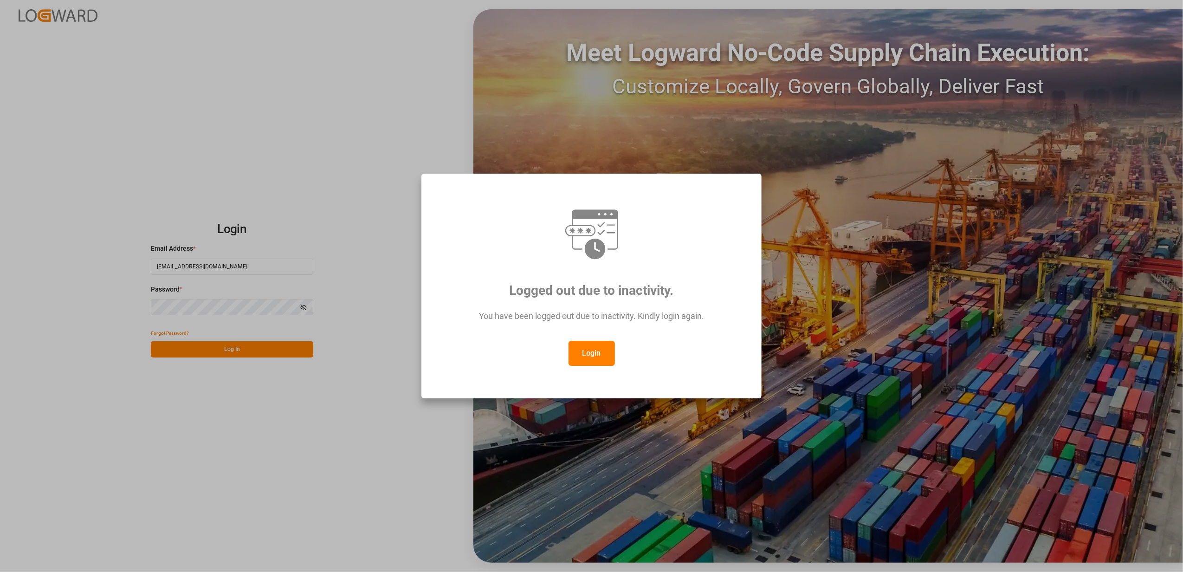
click at [275, 440] on div "Logged out due to inactivity. You have been logged out due to inactivity. Kindl…" at bounding box center [591, 286] width 1183 height 572
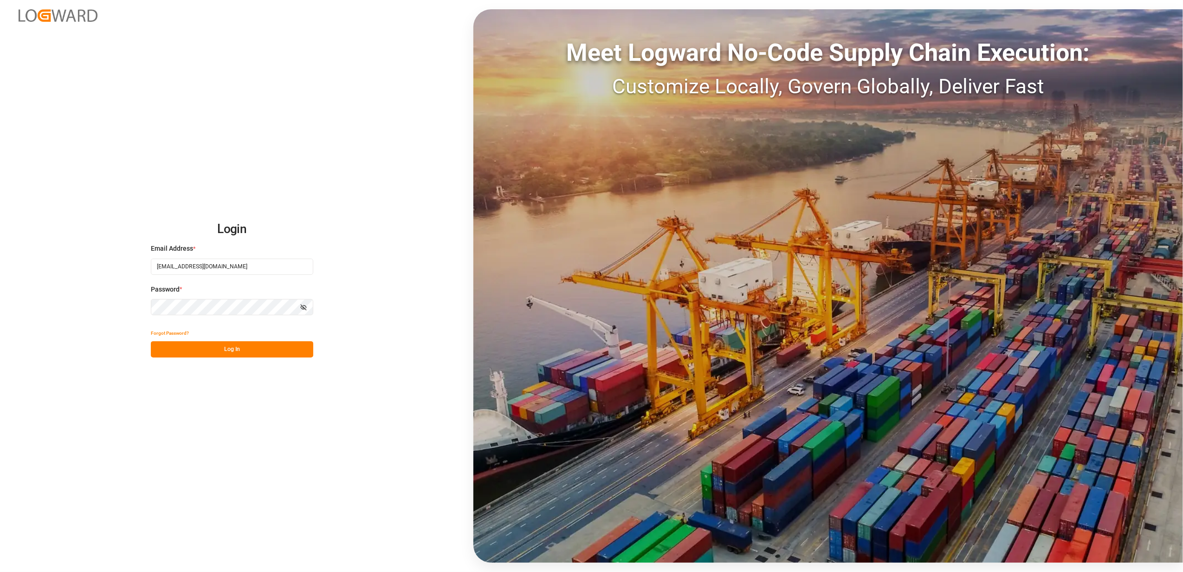
click at [253, 354] on button "Log In" at bounding box center [232, 349] width 162 height 16
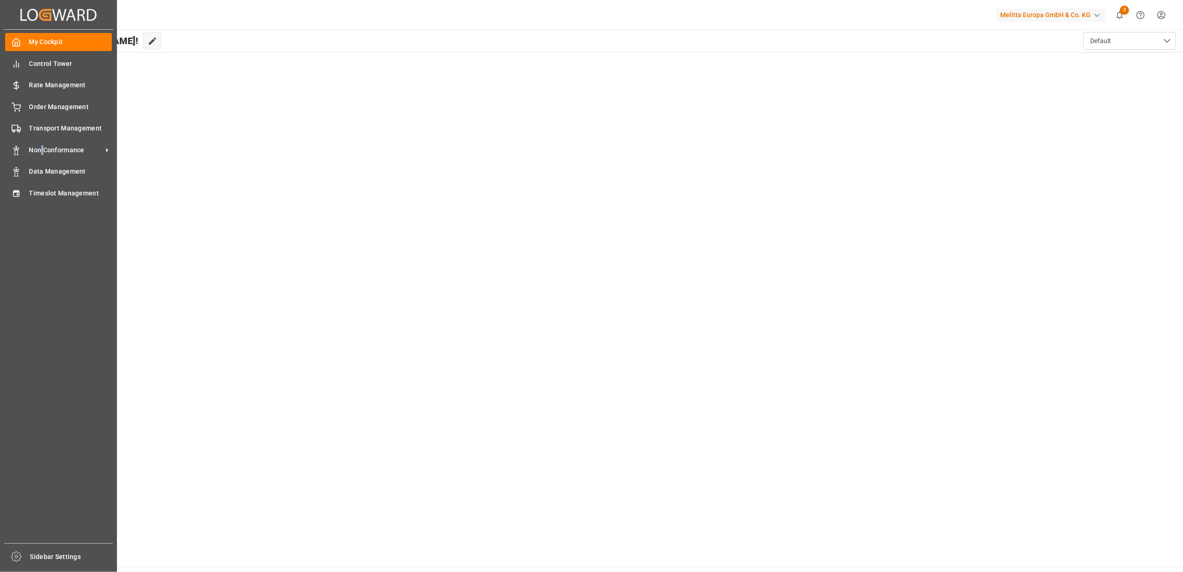
click at [43, 141] on div "Non Conformance Non Conformance" at bounding box center [58, 150] width 107 height 18
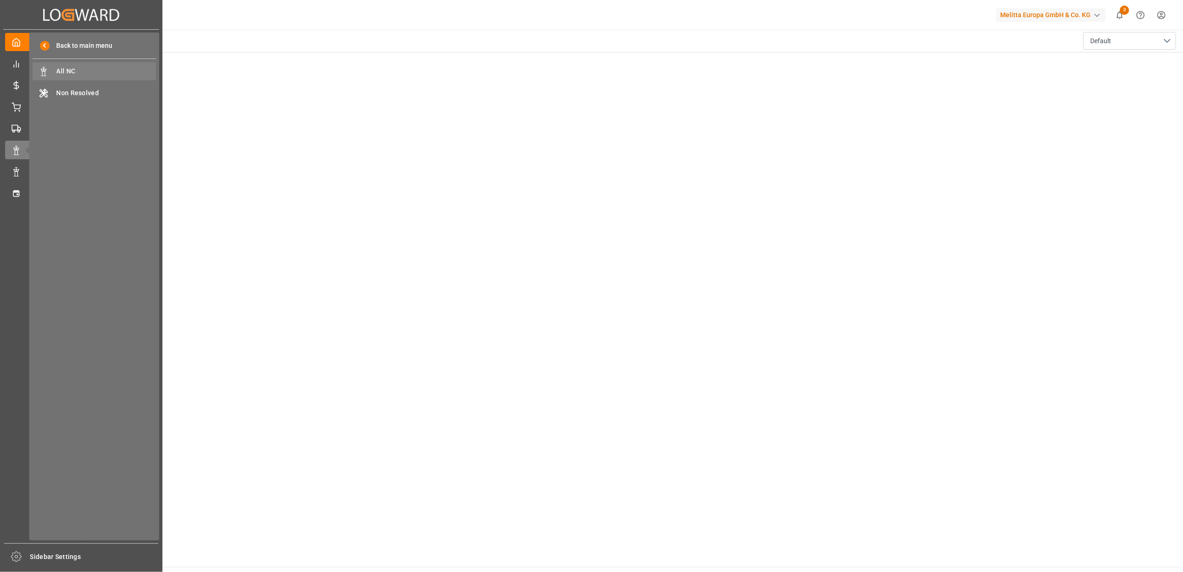
click at [88, 71] on span "All NC" at bounding box center [107, 71] width 100 height 10
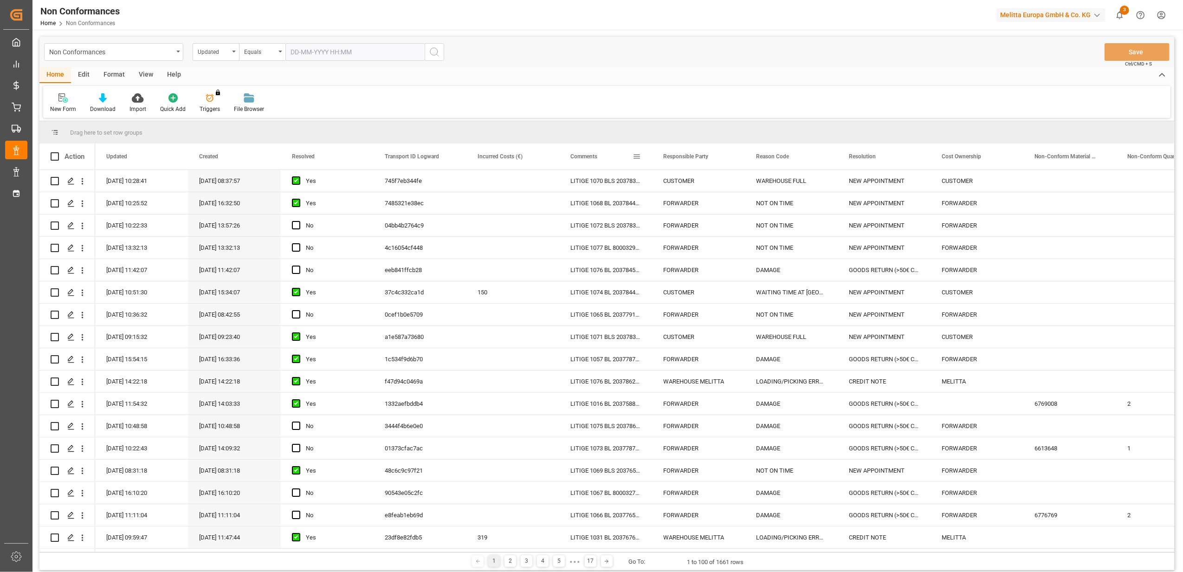
click at [634, 156] on span at bounding box center [636, 156] width 8 height 8
click at [679, 157] on span "filter" at bounding box center [680, 158] width 8 height 8
click at [723, 184] on span "Filtering operator" at bounding box center [720, 183] width 8 height 8
click at [663, 226] on span "Fuzzy search" at bounding box center [653, 228] width 34 height 7
click at [661, 208] on input "Filter Value" at bounding box center [679, 206] width 91 height 19
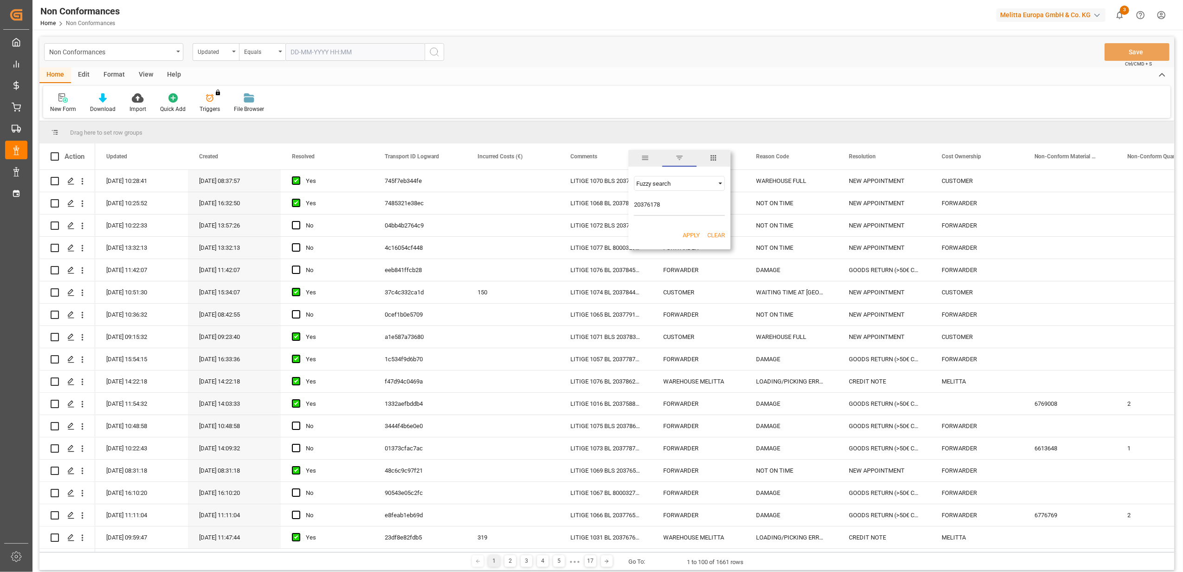
type input "20376178"
click at [691, 233] on button "Apply" at bounding box center [691, 235] width 17 height 9
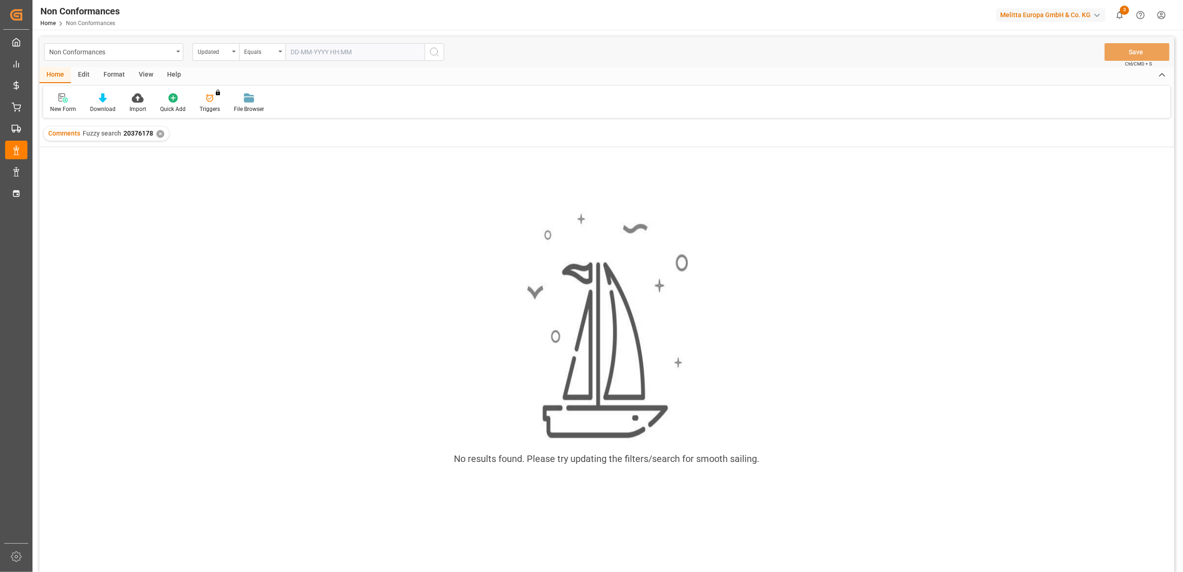
click at [160, 132] on div "✕" at bounding box center [160, 134] width 8 height 8
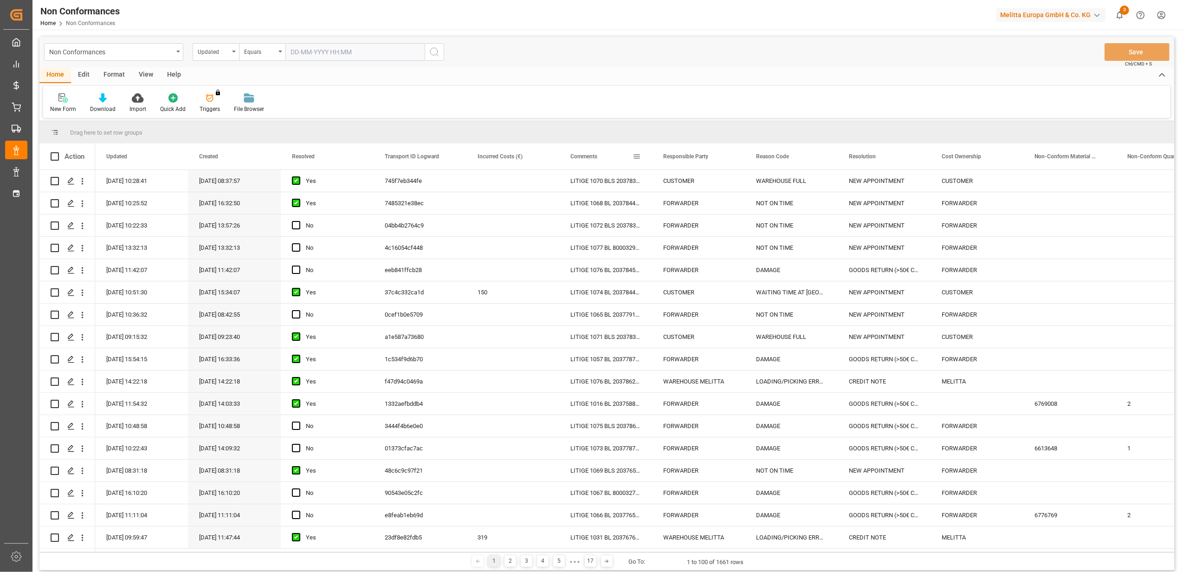
click at [637, 154] on span at bounding box center [636, 156] width 8 height 8
click at [718, 184] on span "Filtering operator" at bounding box center [720, 183] width 8 height 8
click at [654, 228] on span "Fuzzy search" at bounding box center [653, 228] width 34 height 7
click at [648, 205] on input "Filter Value" at bounding box center [679, 206] width 91 height 19
type input "20376179"
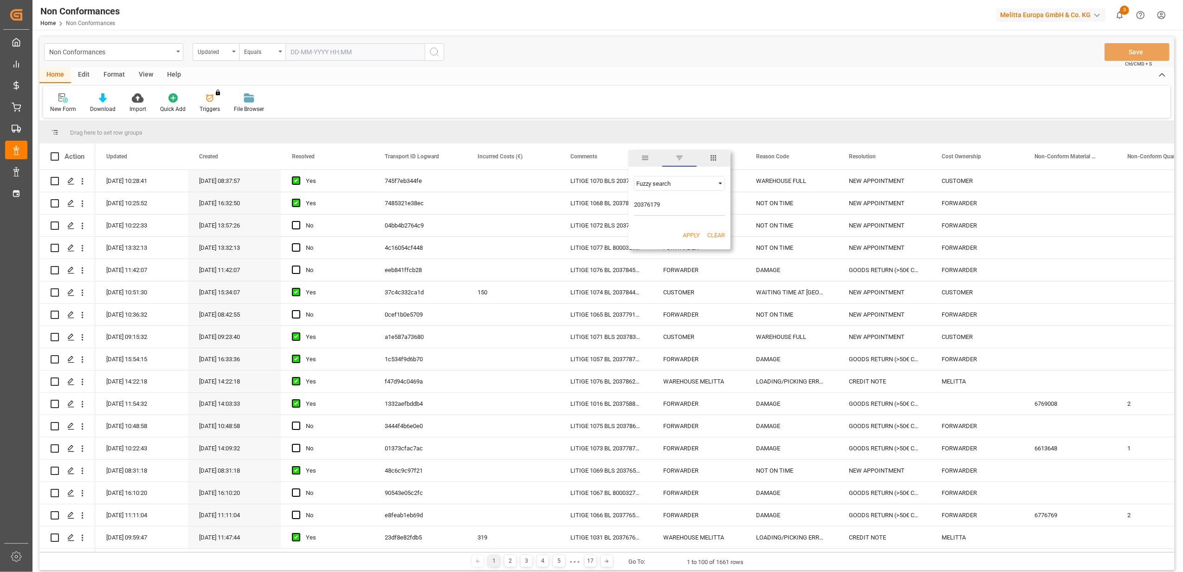
click at [696, 236] on button "Apply" at bounding box center [691, 235] width 17 height 9
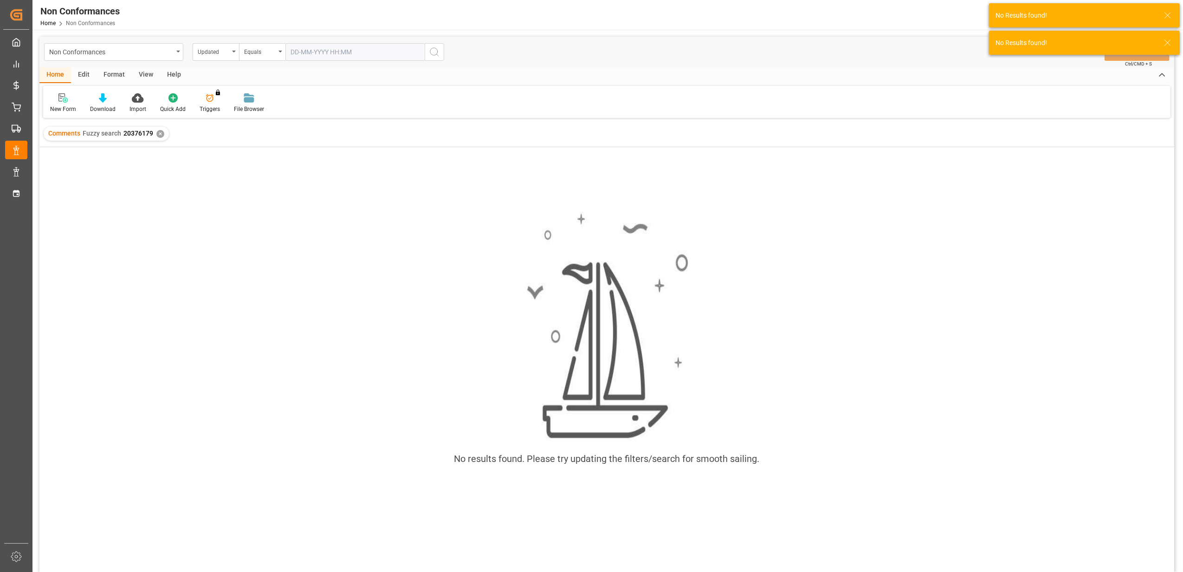
click at [158, 128] on div "Comments Fuzzy search 20376179 ✕" at bounding box center [106, 134] width 125 height 14
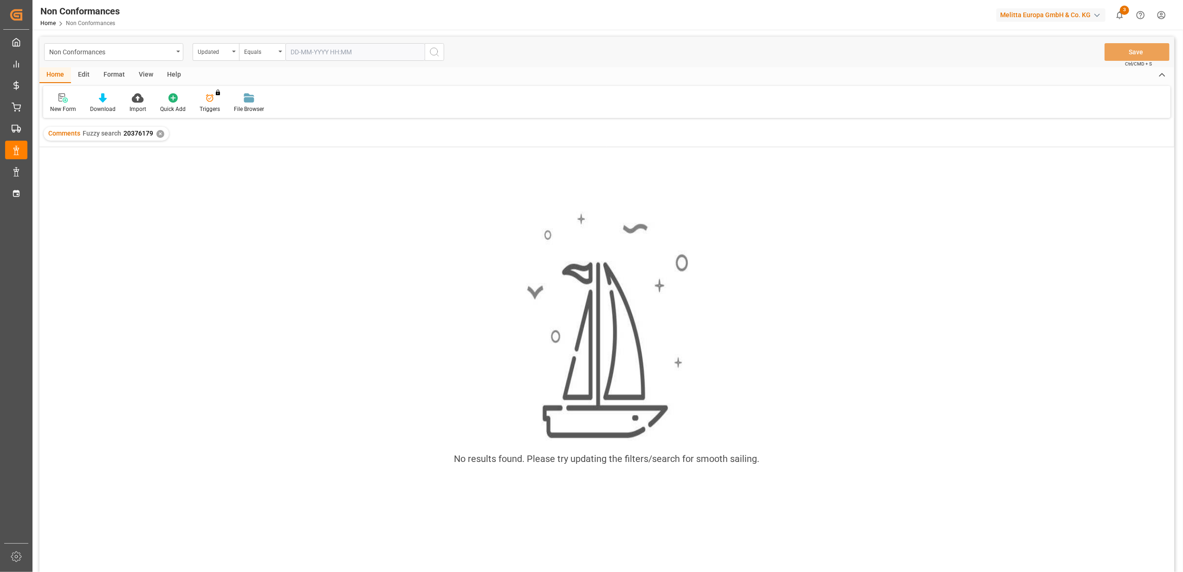
click at [162, 133] on div "✕" at bounding box center [160, 134] width 8 height 8
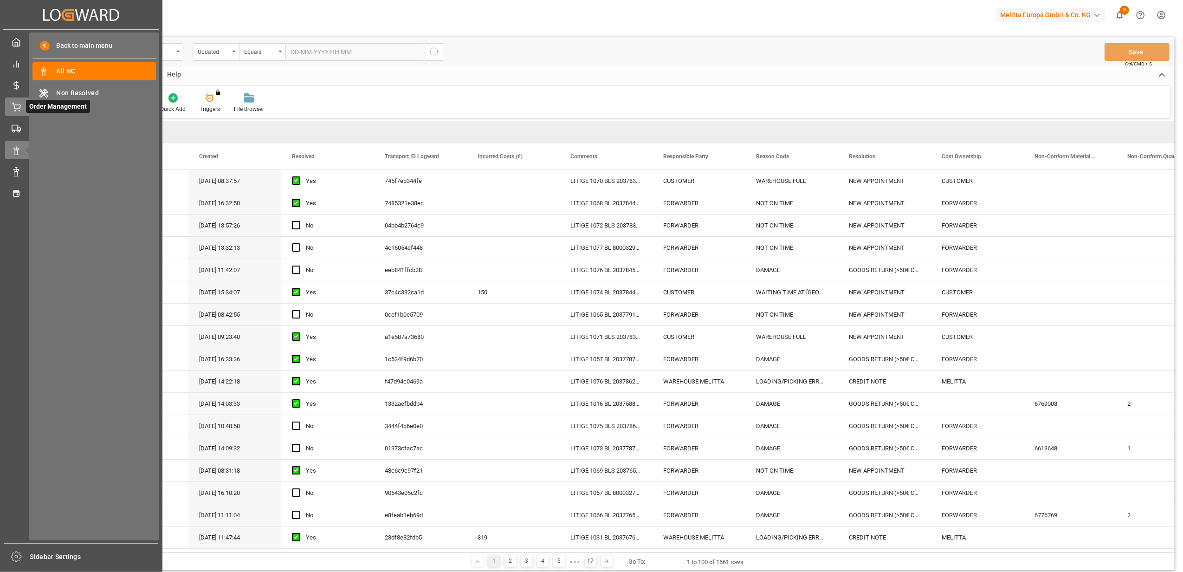
click at [12, 104] on icon at bounding box center [16, 107] width 9 height 9
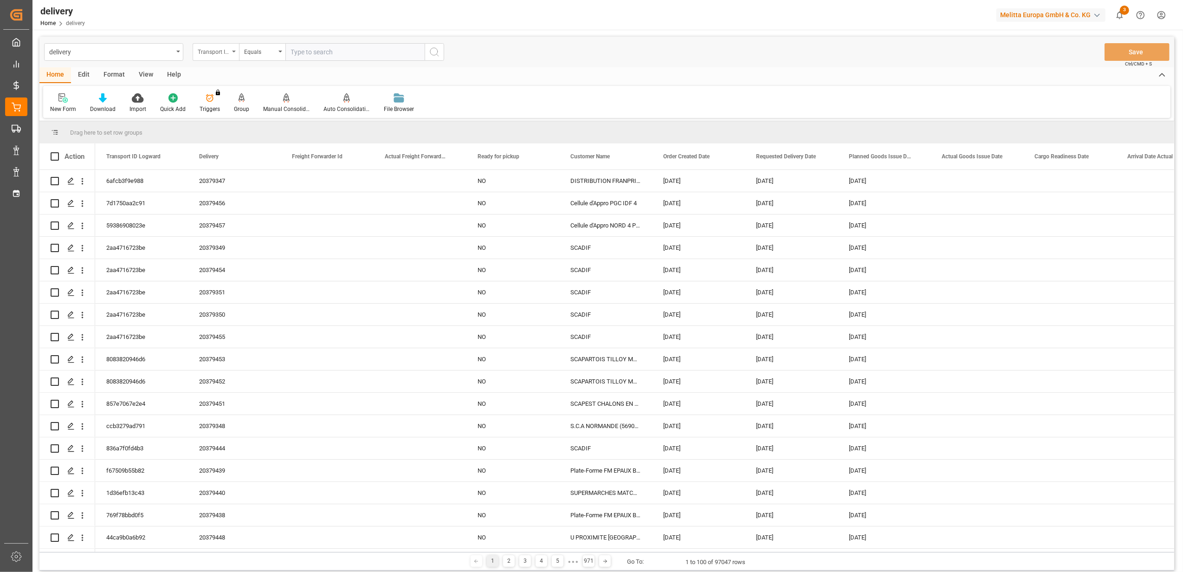
click at [234, 49] on div "Transport ID Logward" at bounding box center [216, 52] width 46 height 18
click at [234, 116] on div "Delivery" at bounding box center [262, 113] width 138 height 19
click at [340, 51] on input "text" at bounding box center [354, 52] width 139 height 18
type input "20376178"
click at [434, 45] on button "search button" at bounding box center [434, 52] width 19 height 18
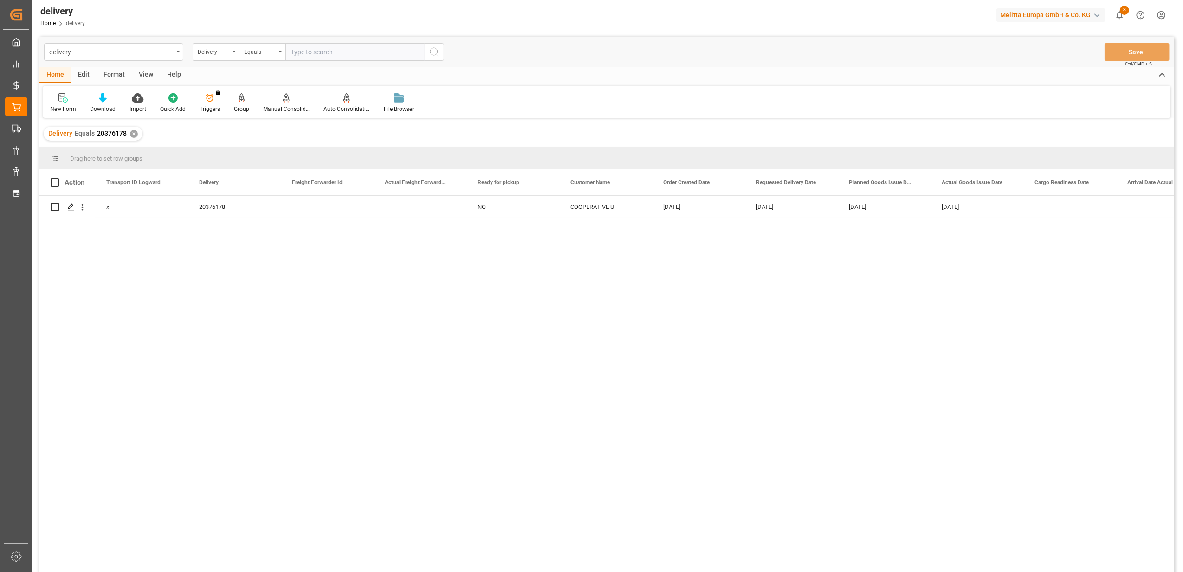
click at [358, 54] on input "text" at bounding box center [354, 52] width 139 height 18
paste input "20372148"
type input "20372148"
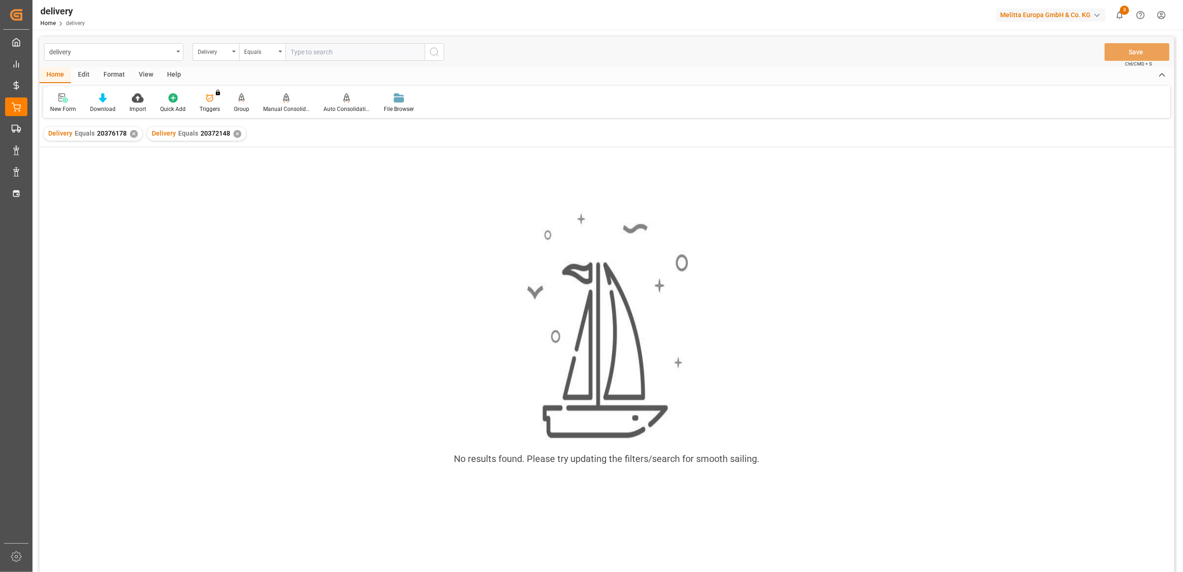
click at [233, 132] on div "✕" at bounding box center [237, 134] width 8 height 8
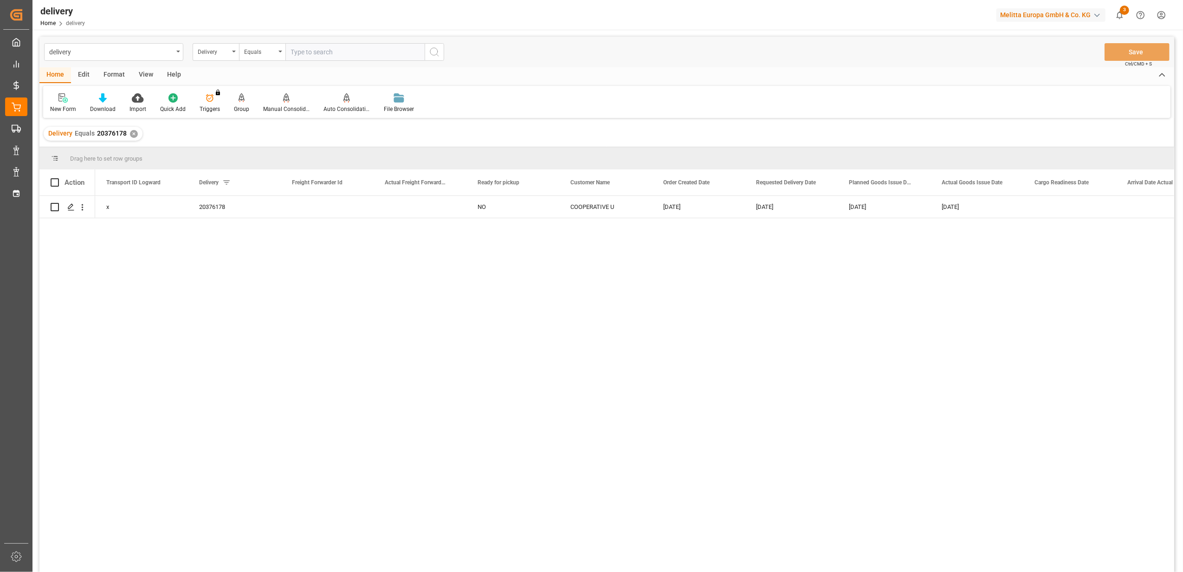
click at [132, 135] on div "✕" at bounding box center [134, 134] width 8 height 8
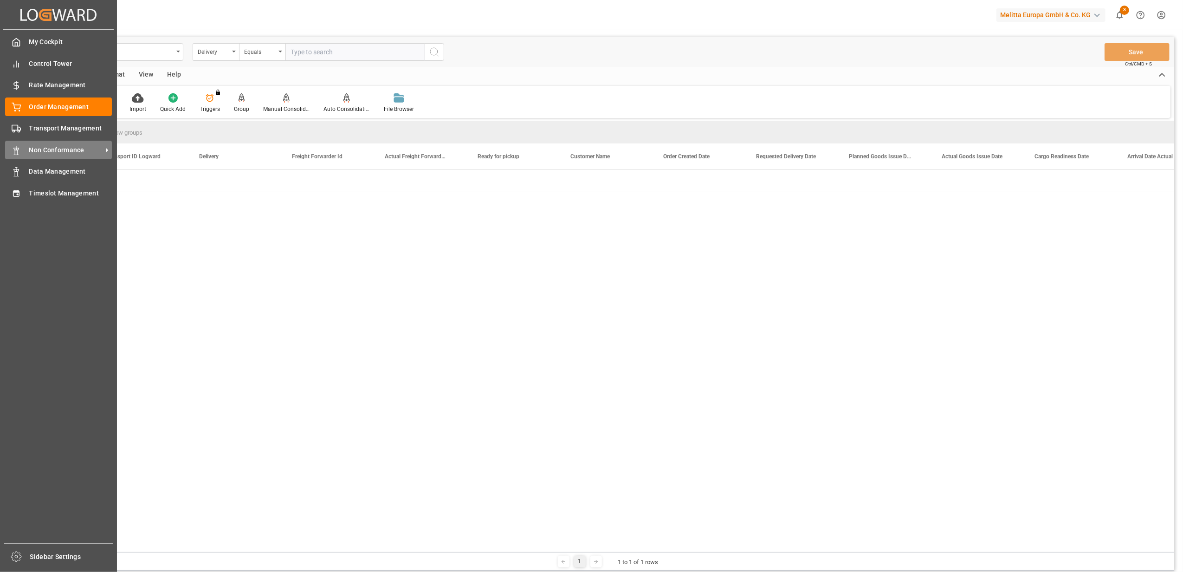
click at [46, 147] on span "Non Conformance" at bounding box center [65, 150] width 73 height 10
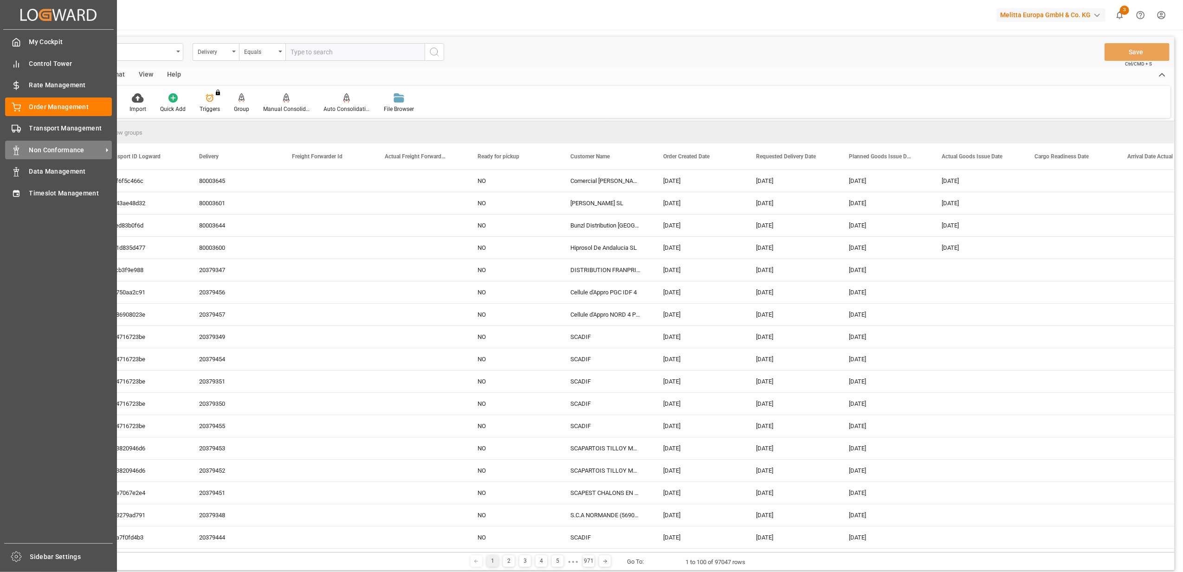
click at [60, 148] on span "Non Conformance" at bounding box center [65, 150] width 73 height 10
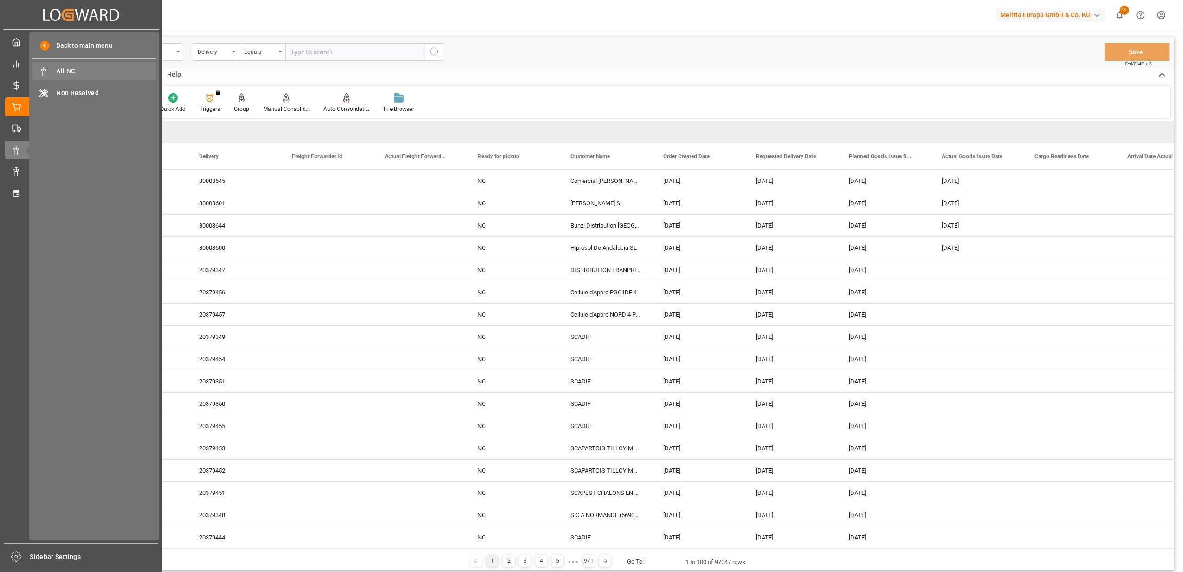
click at [104, 71] on span "All NC" at bounding box center [107, 71] width 100 height 10
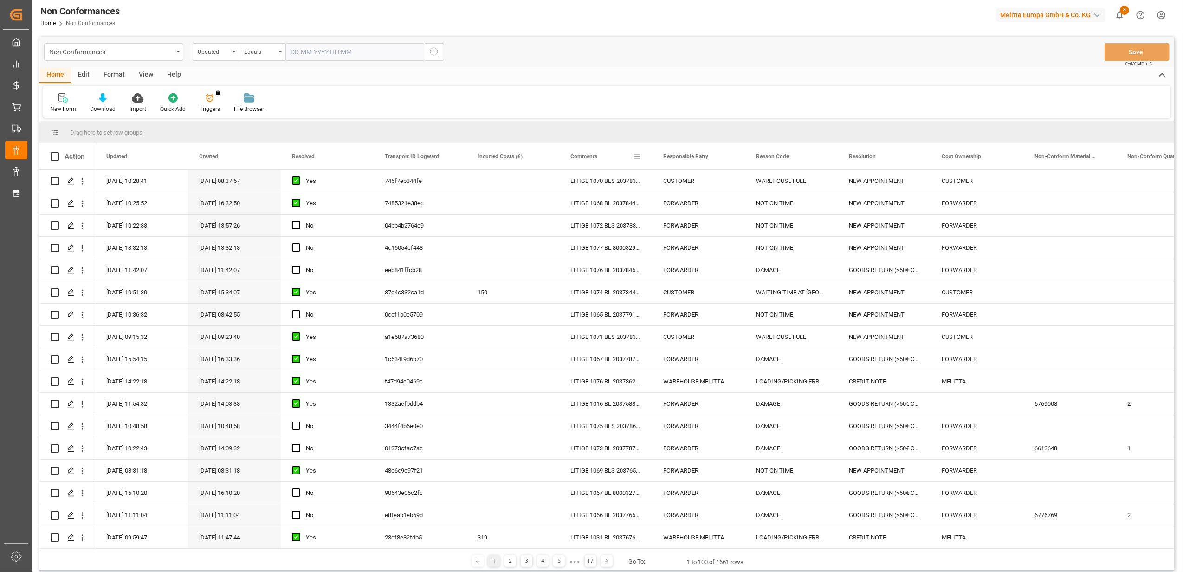
click at [635, 153] on span at bounding box center [636, 156] width 8 height 8
click at [723, 181] on span "Filtering operator" at bounding box center [720, 183] width 8 height 8
click at [649, 231] on div "Fuzzy search" at bounding box center [679, 227] width 91 height 15
click at [657, 208] on input "Filter Value" at bounding box center [679, 206] width 91 height 19
type input "20372148"
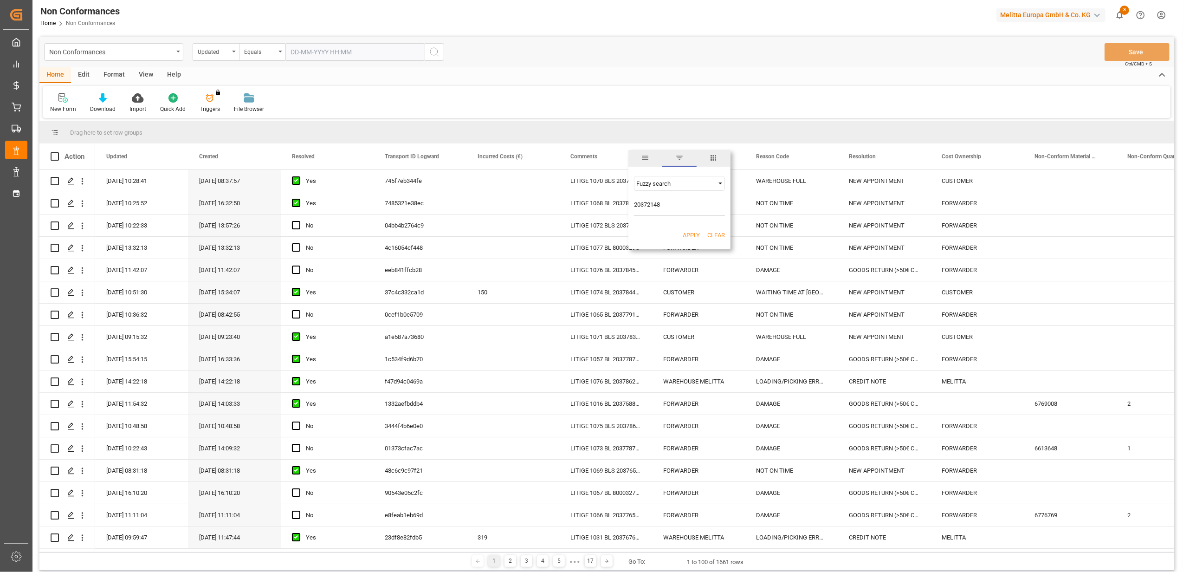
click at [693, 237] on button "Apply" at bounding box center [691, 235] width 17 height 9
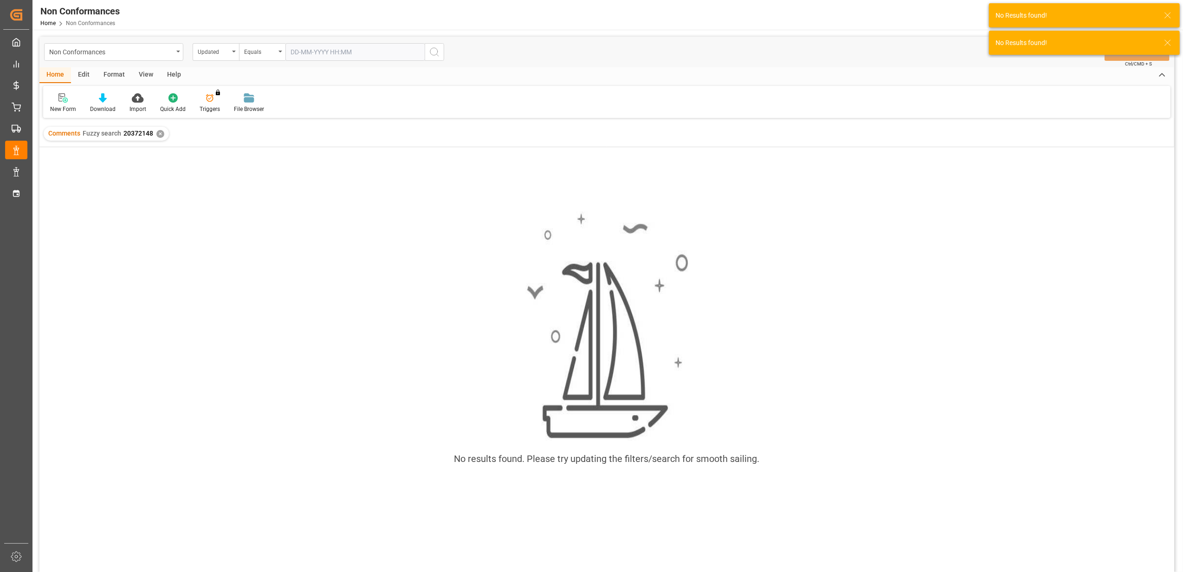
click at [157, 130] on div "✕" at bounding box center [160, 134] width 8 height 8
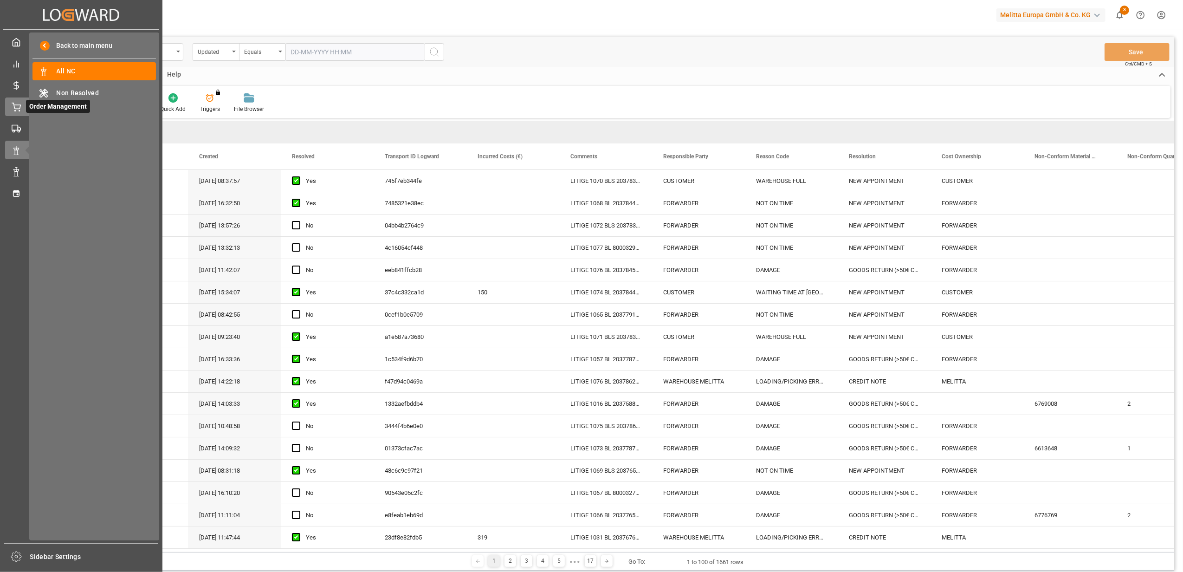
click at [12, 100] on div "Order Management Order Management" at bounding box center [81, 106] width 152 height 18
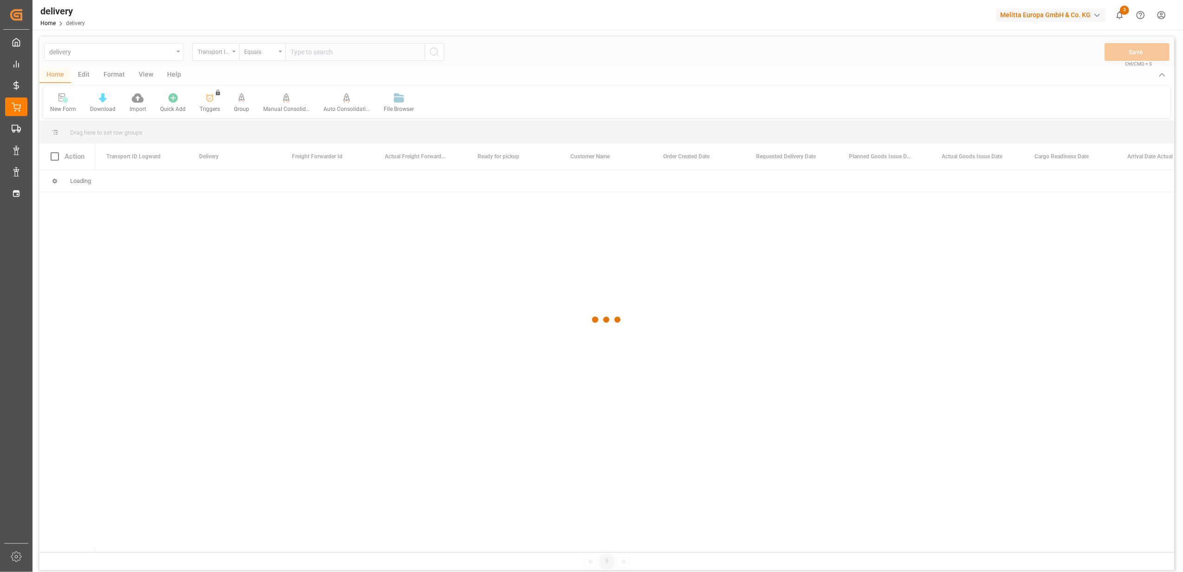
click at [237, 53] on div at bounding box center [606, 320] width 1135 height 566
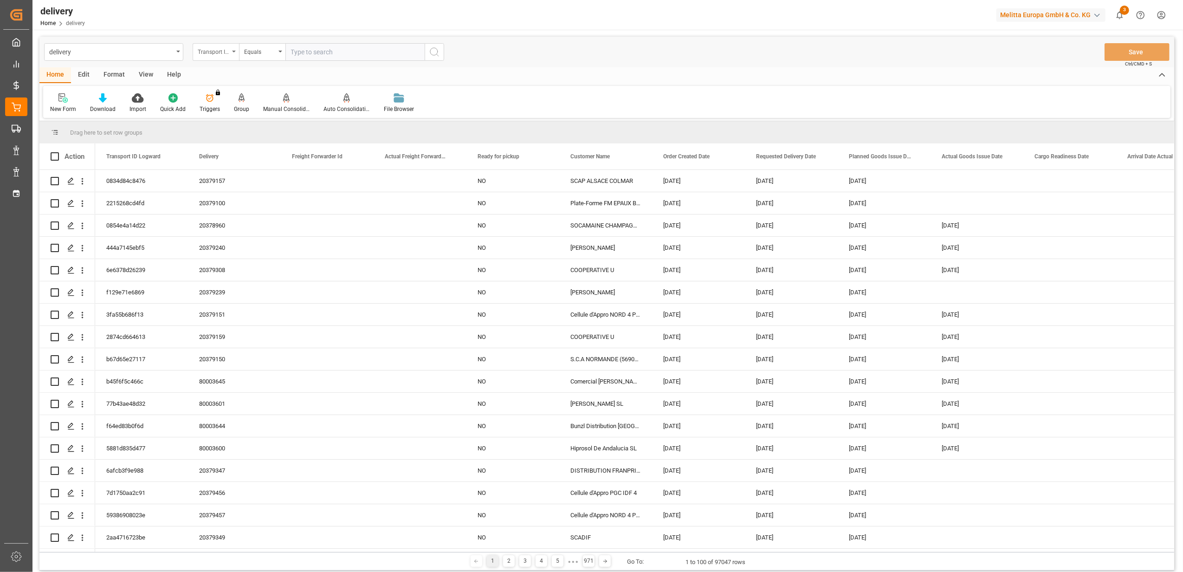
click at [235, 51] on icon "open menu" at bounding box center [234, 52] width 4 height 2
click at [233, 121] on div "Delivery" at bounding box center [262, 113] width 138 height 19
click at [375, 50] on input "text" at bounding box center [354, 52] width 139 height 18
paste input "20372148"
type input "20372148"
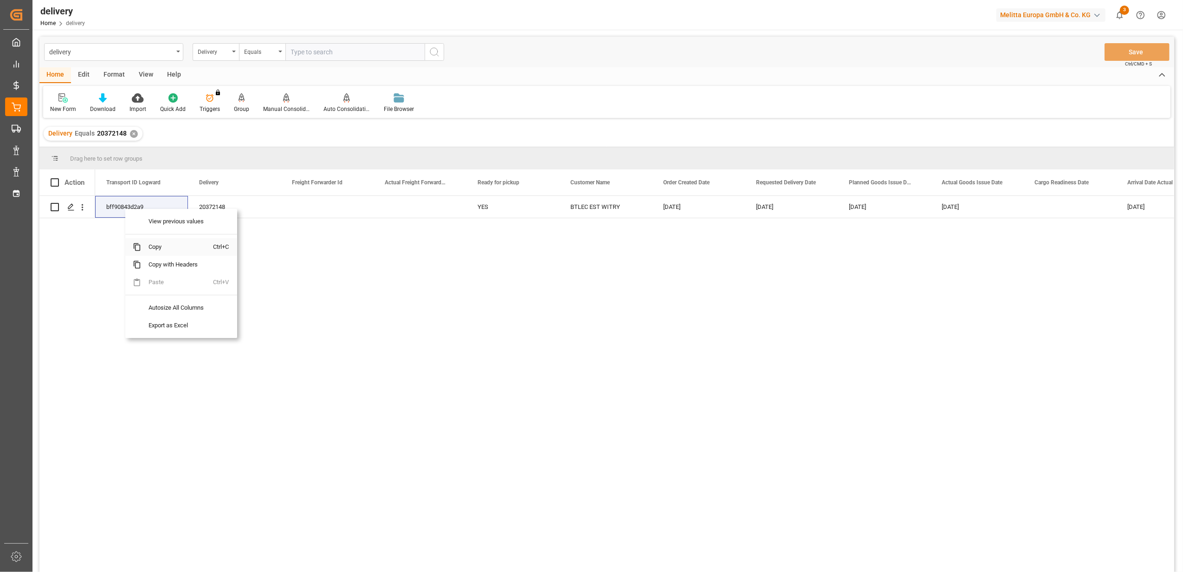
click at [154, 245] on span "Copy" at bounding box center [177, 247] width 72 height 18
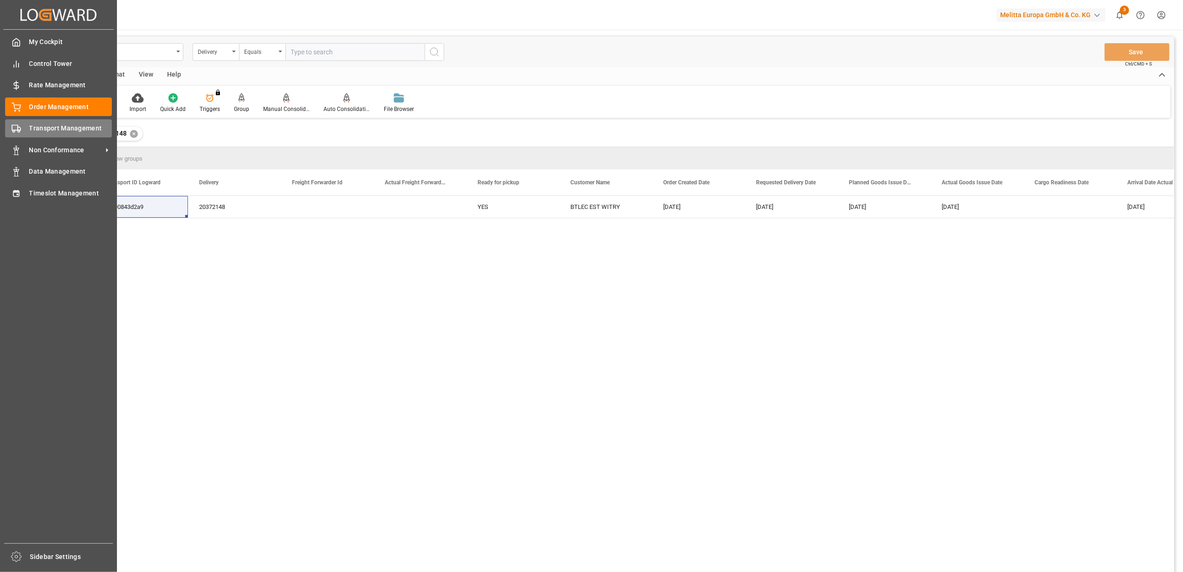
click at [44, 130] on span "Transport Management" at bounding box center [70, 128] width 83 height 10
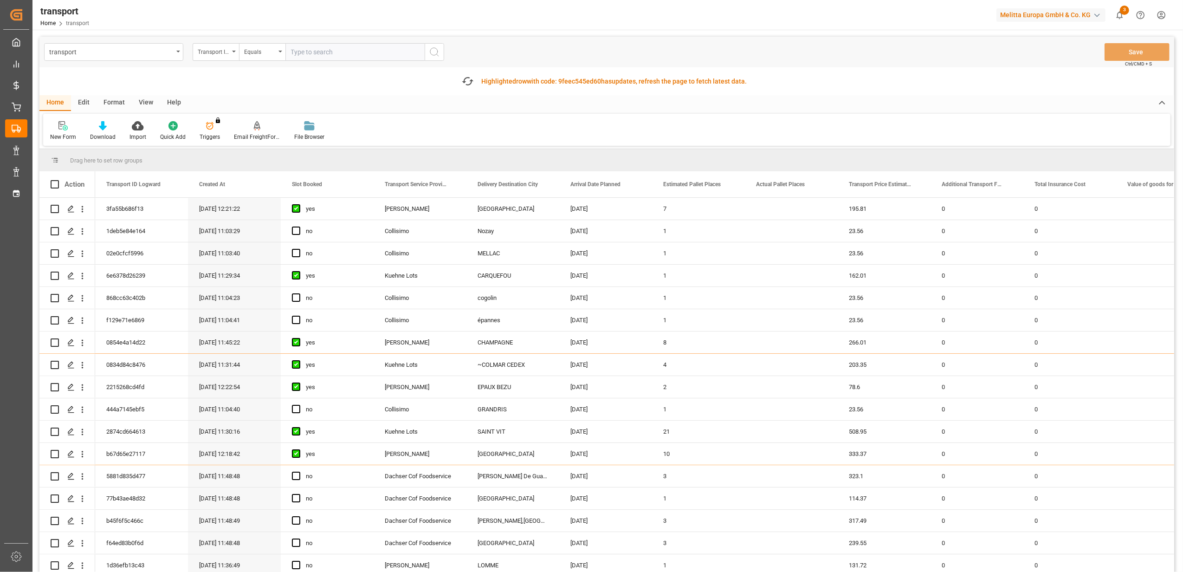
click at [394, 56] on input "text" at bounding box center [354, 52] width 139 height 18
paste input "bff90843d2a9"
type input "bff90843d2a9"
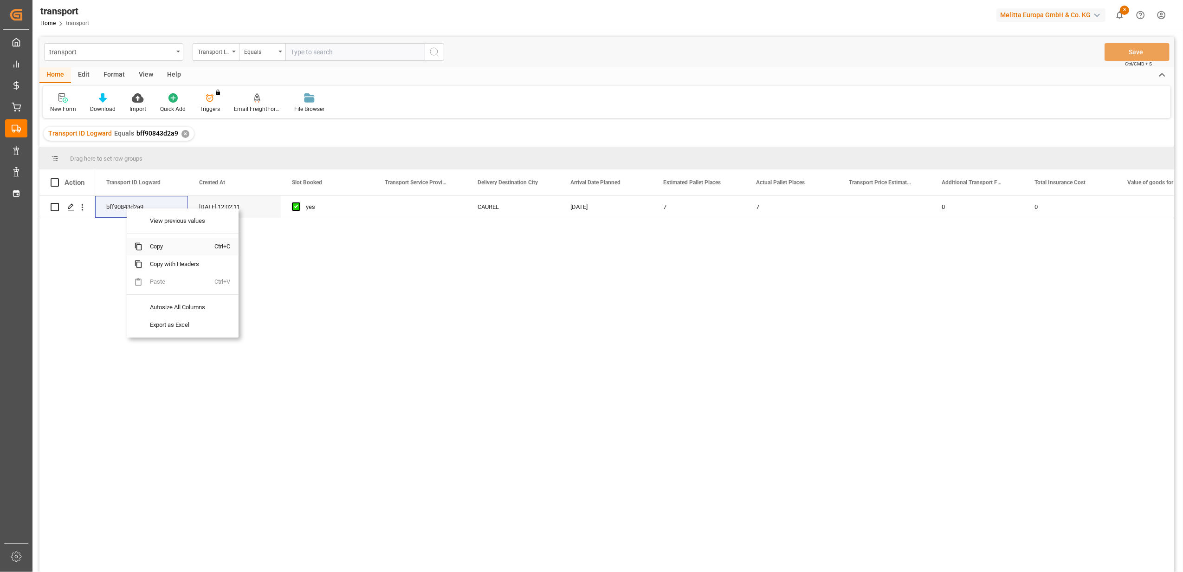
click at [164, 247] on span "Copy" at bounding box center [178, 247] width 72 height 18
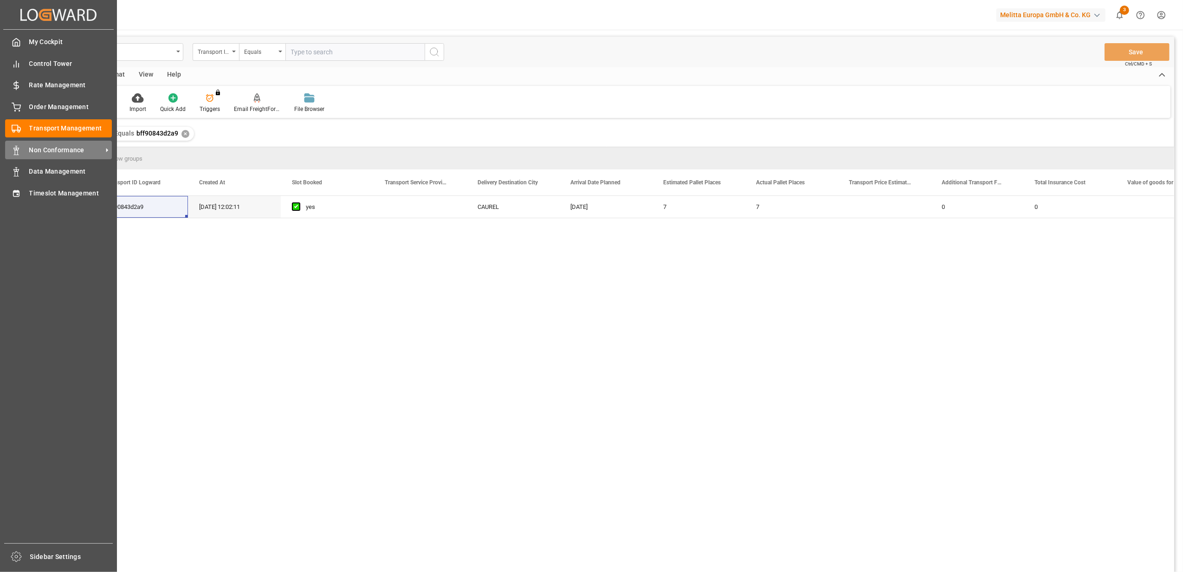
click at [39, 148] on span "Non Conformance" at bounding box center [65, 150] width 73 height 10
drag, startPoint x: 39, startPoint y: 148, endPoint x: 17, endPoint y: 151, distance: 23.0
click at [17, 151] on icon at bounding box center [16, 150] width 9 height 9
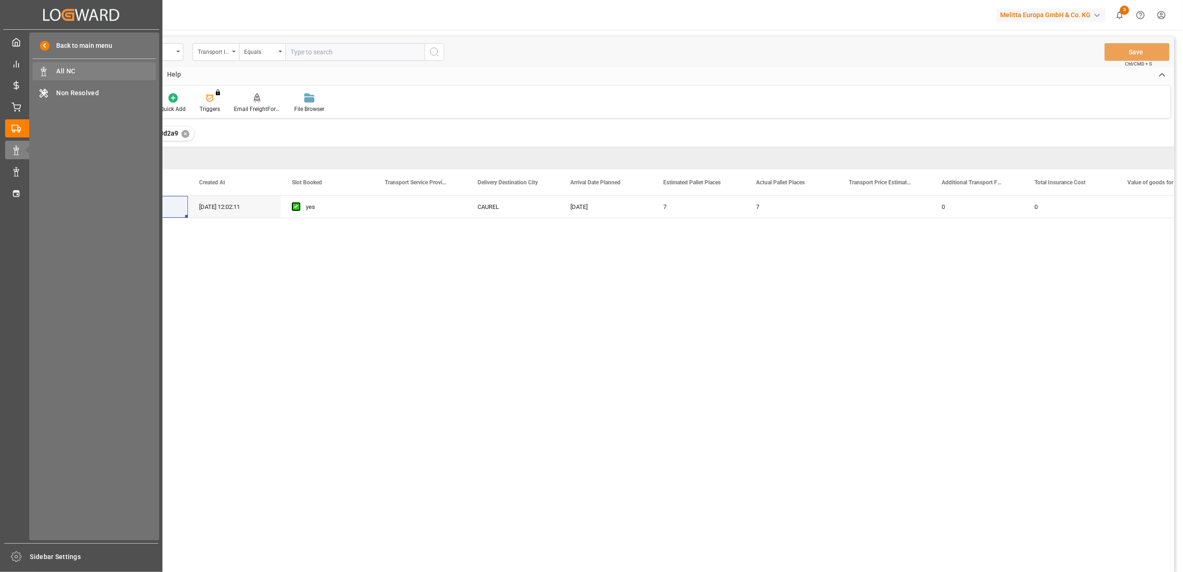
click at [67, 68] on span "All NC" at bounding box center [107, 71] width 100 height 10
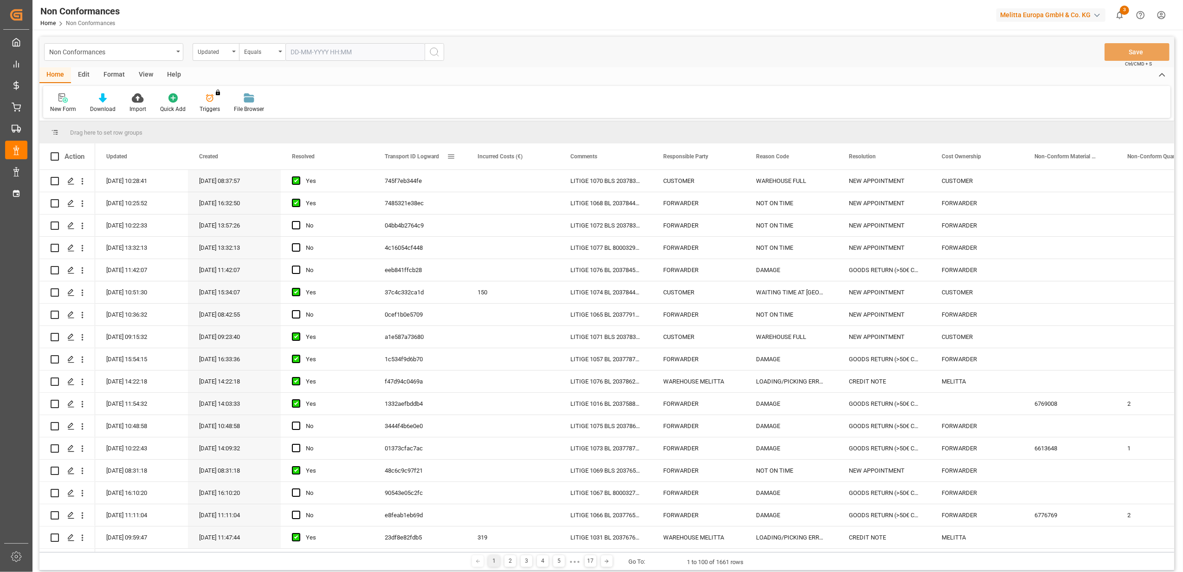
click at [451, 157] on span at bounding box center [451, 156] width 8 height 8
click at [535, 182] on span "Filtering operator" at bounding box center [534, 183] width 8 height 8
click at [523, 223] on div "Fuzzy search" at bounding box center [493, 227] width 91 height 15
click at [511, 211] on input "Filter Value" at bounding box center [493, 206] width 91 height 19
paste input "bff90843d2a9"
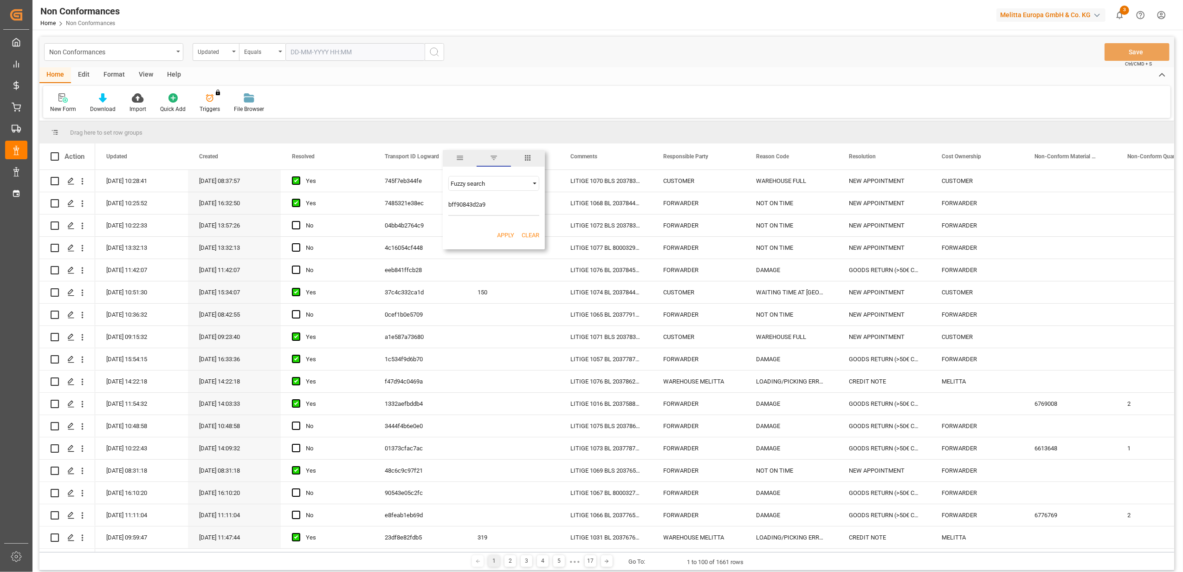
type input "bff90843d2a9"
click at [510, 234] on button "Apply" at bounding box center [505, 235] width 17 height 9
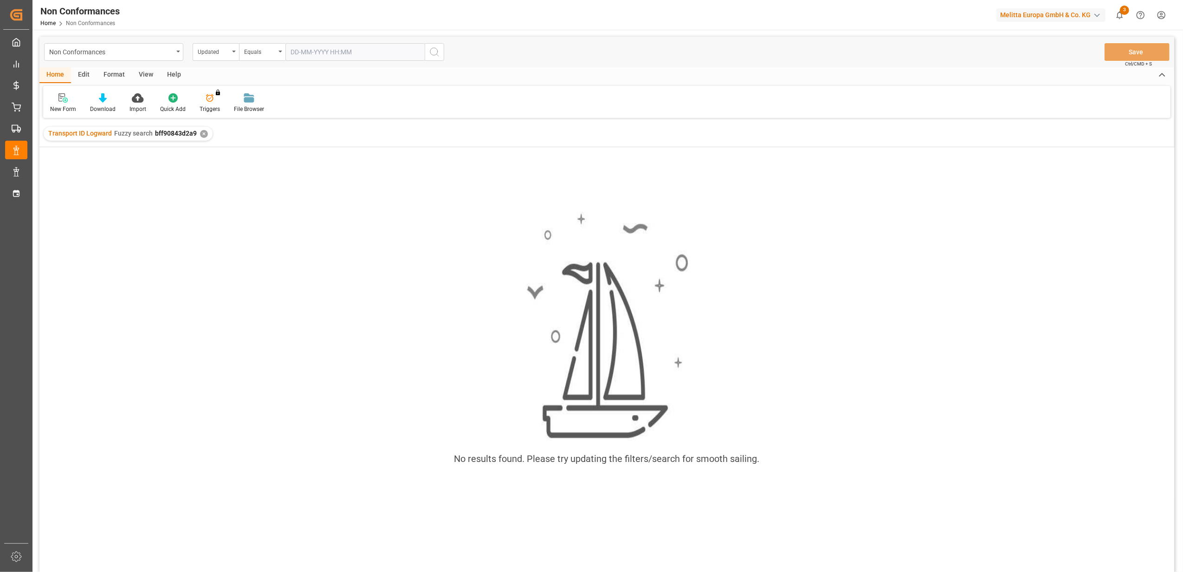
click at [201, 131] on div "✕" at bounding box center [204, 134] width 8 height 8
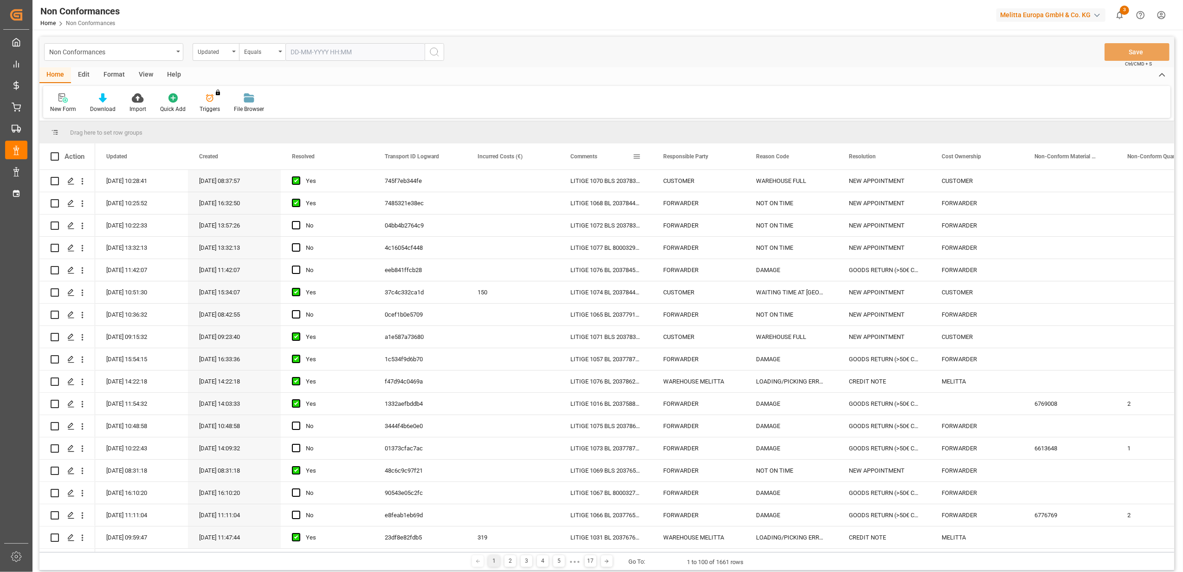
click at [635, 157] on span at bounding box center [636, 156] width 8 height 8
click at [721, 183] on span "Filtering operator" at bounding box center [720, 183] width 8 height 8
click at [687, 232] on div "Fuzzy search" at bounding box center [679, 227] width 91 height 15
click at [689, 212] on input "Filter Value" at bounding box center [679, 206] width 91 height 19
type input "20378157"
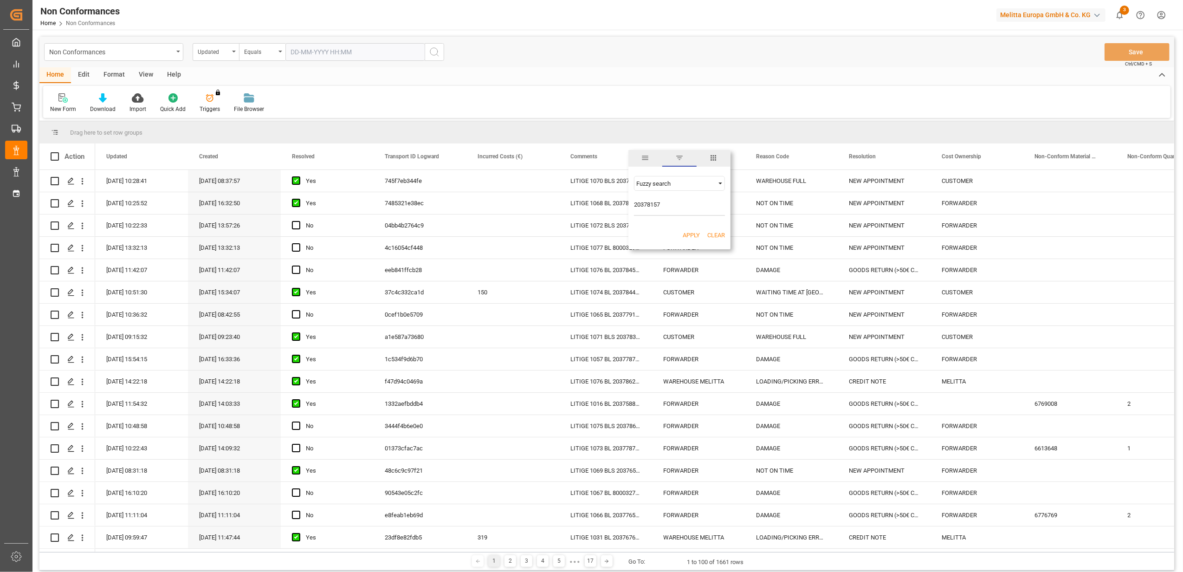
click at [698, 232] on button "Apply" at bounding box center [691, 235] width 17 height 9
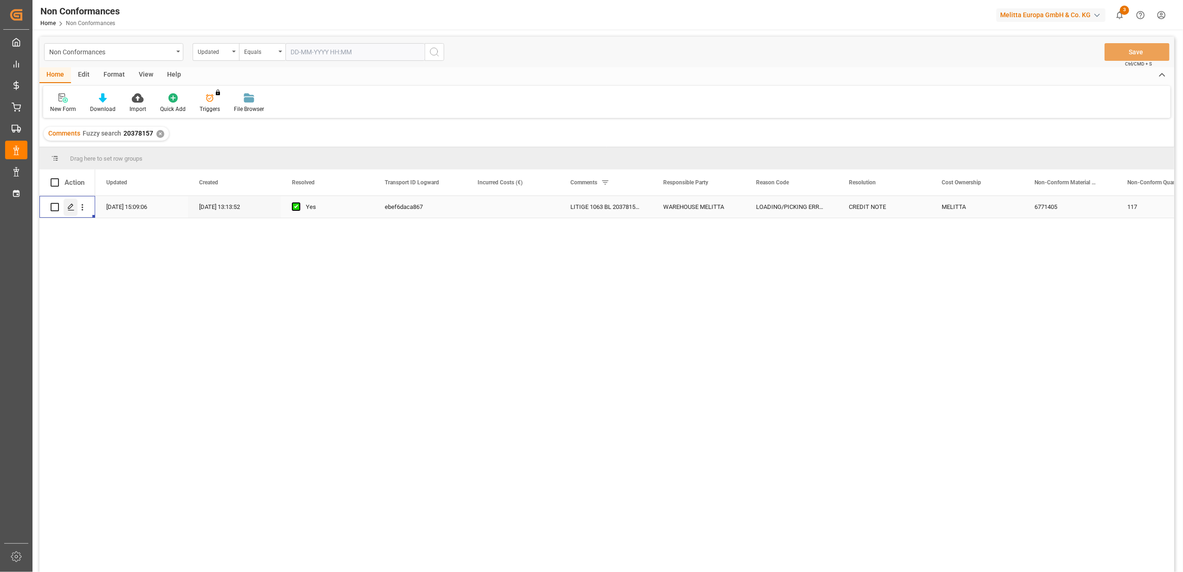
click at [67, 205] on icon "Press SPACE to select this row." at bounding box center [70, 206] width 7 height 7
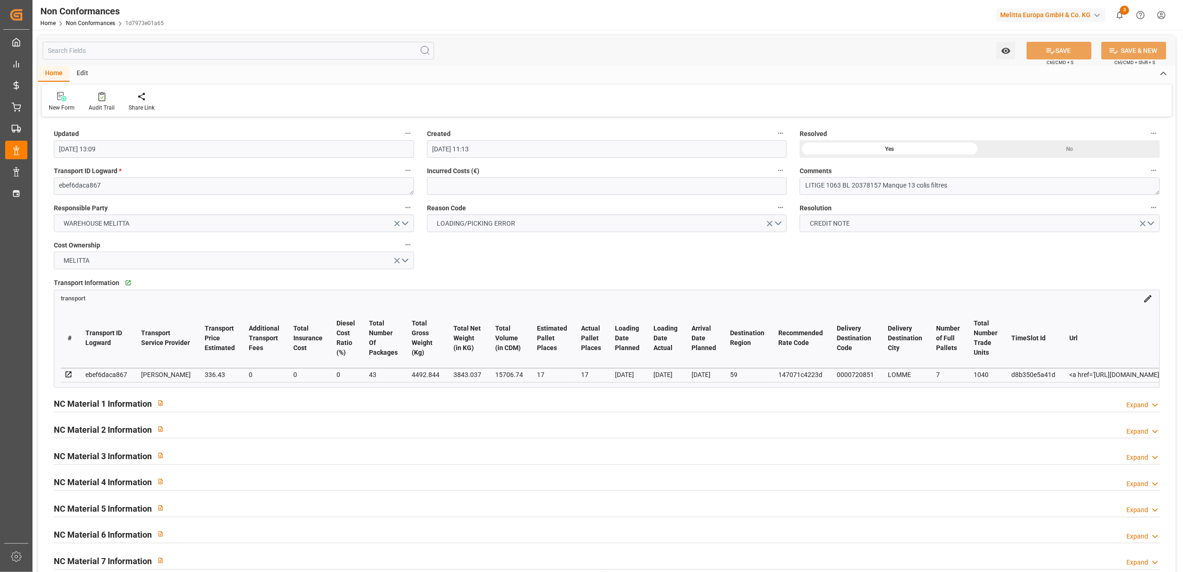
click at [1140, 405] on div "Expand" at bounding box center [1137, 405] width 22 height 10
